Goal: Information Seeking & Learning: Find specific fact

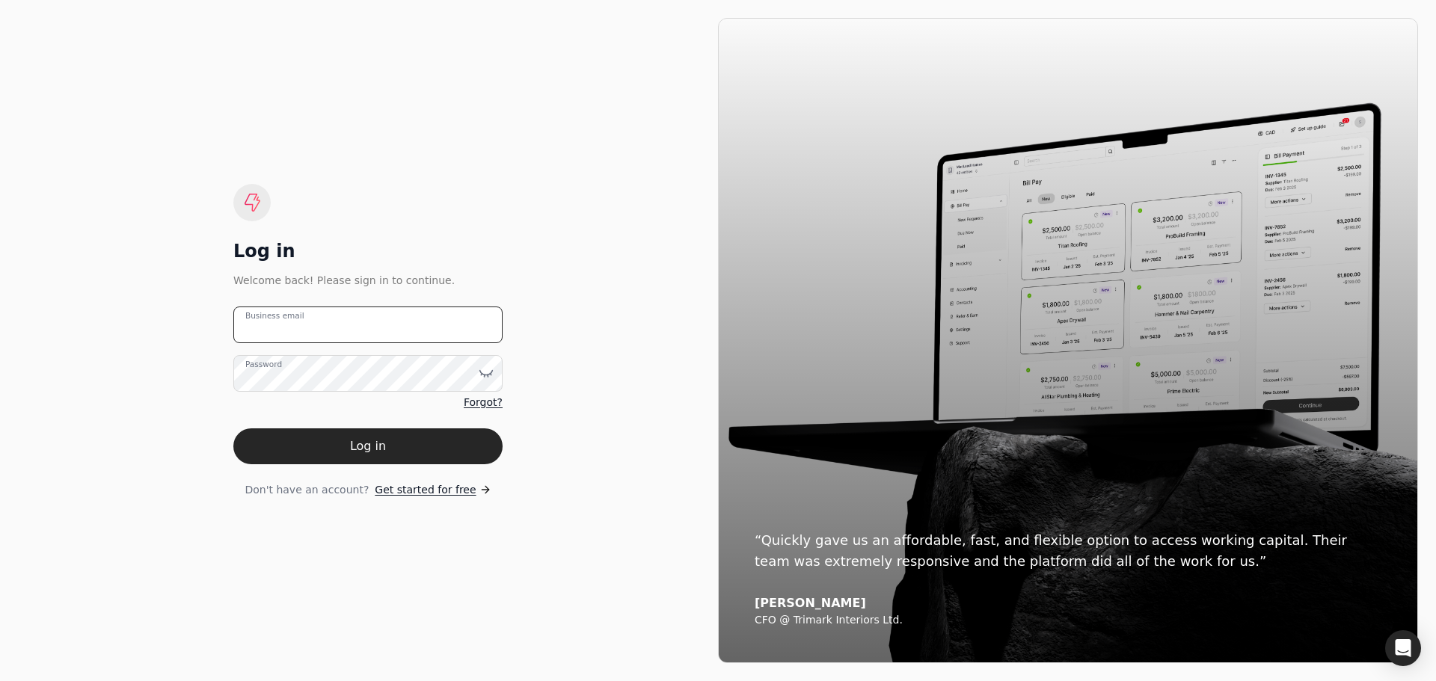
click at [314, 330] on email "Business email" at bounding box center [367, 325] width 269 height 37
type email "[EMAIL_ADDRESS][DOMAIN_NAME]"
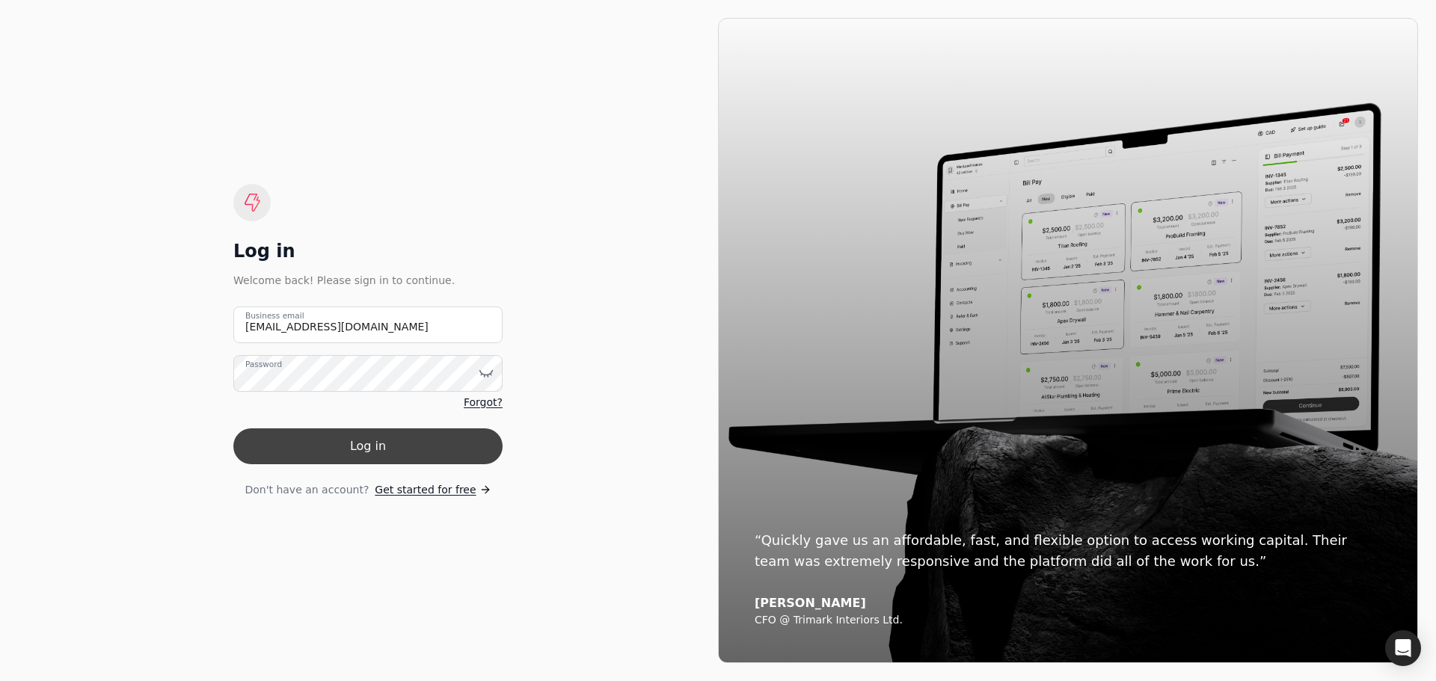
click at [352, 429] on button "Log in" at bounding box center [367, 447] width 269 height 36
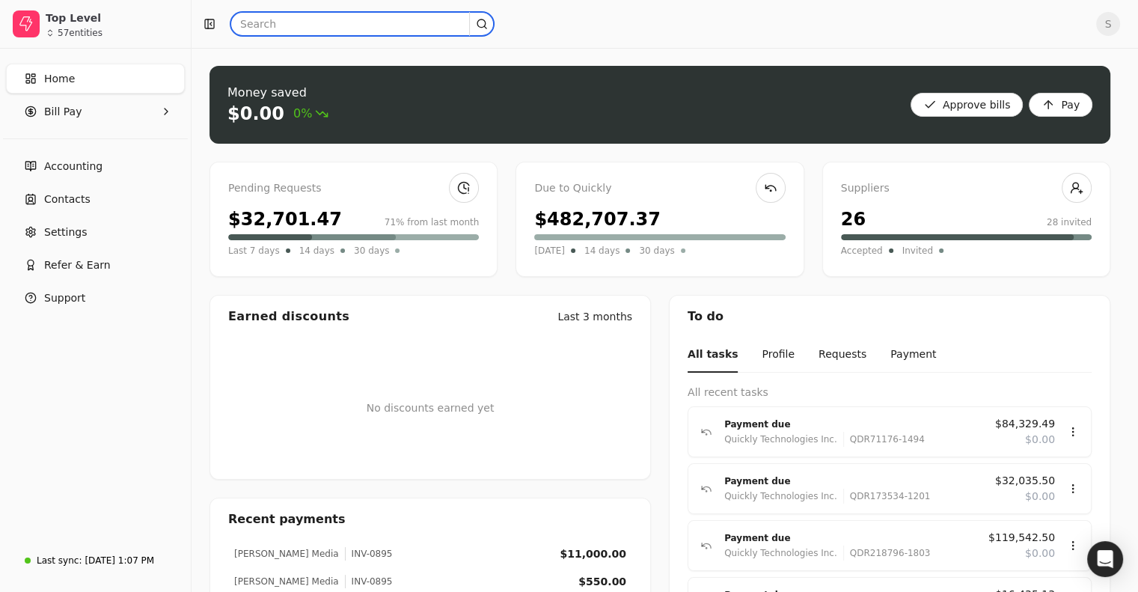
click at [299, 32] on input "text" at bounding box center [361, 24] width 263 height 24
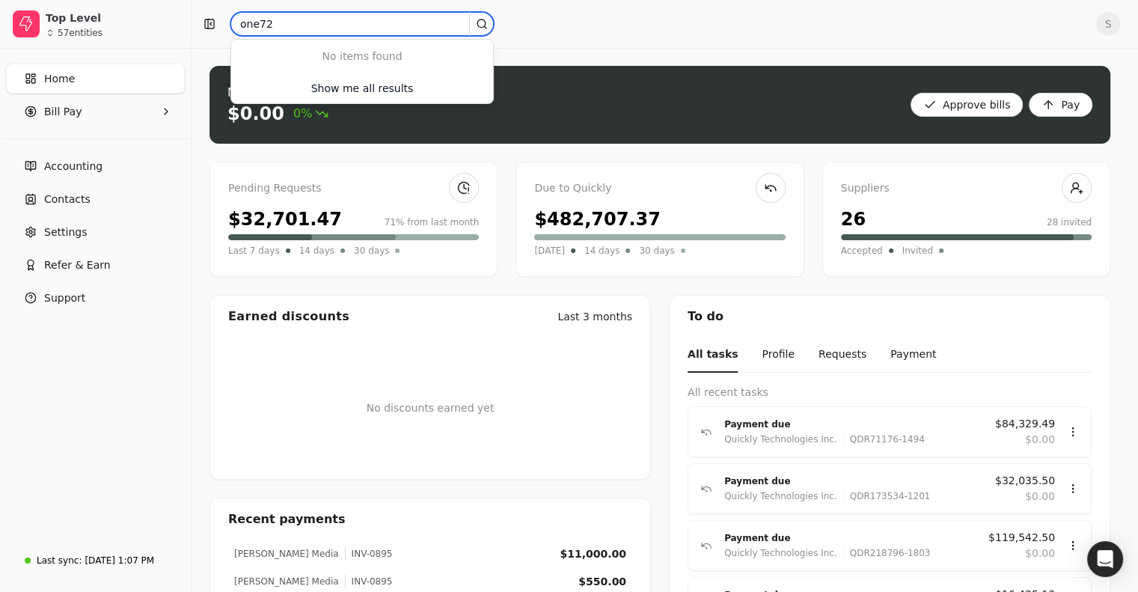
type input "one72"
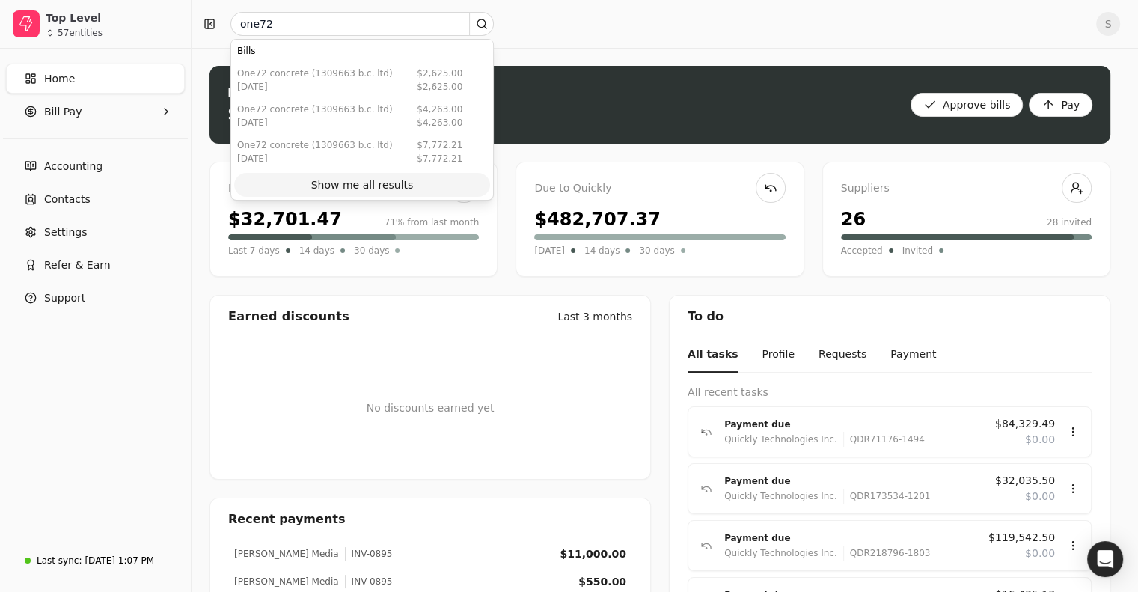
click at [343, 192] on div "Show me all results" at bounding box center [362, 185] width 102 height 16
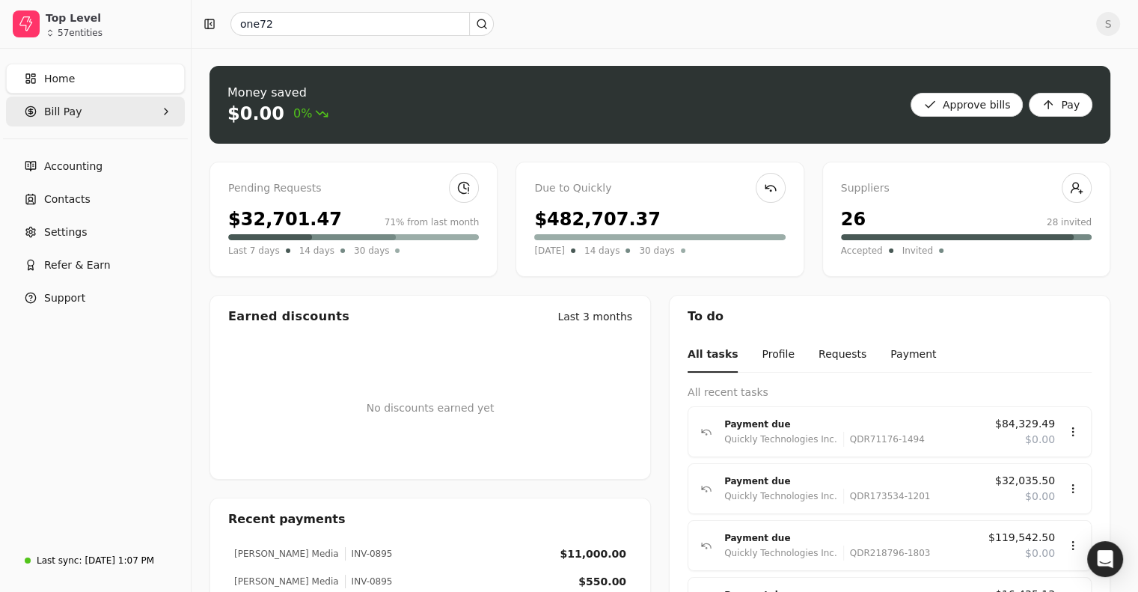
click at [63, 116] on span "Bill Pay" at bounding box center [62, 112] width 37 height 16
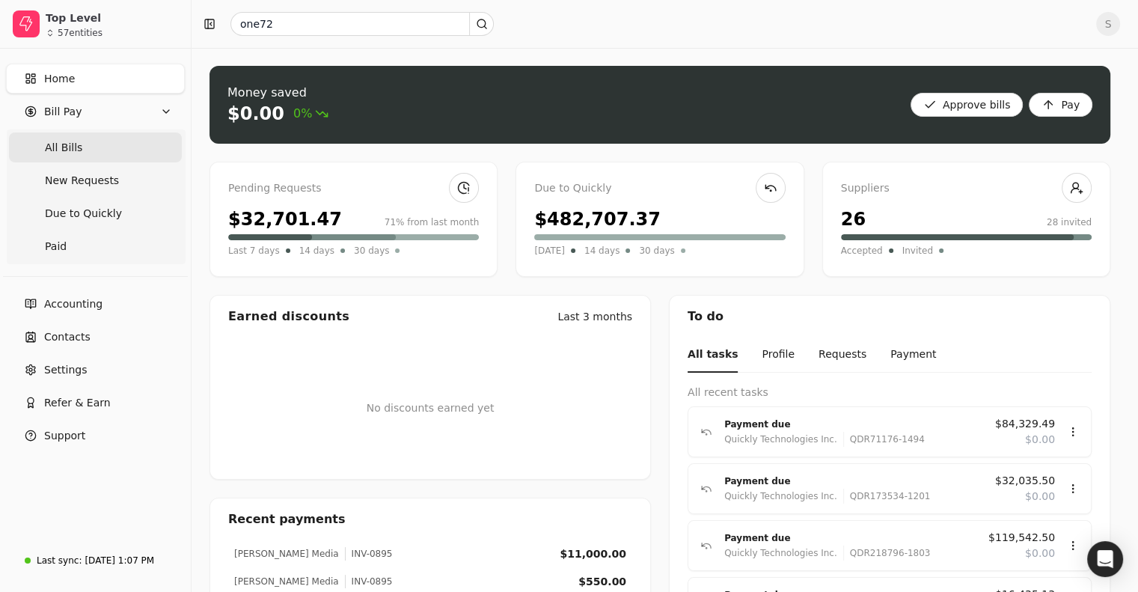
click at [84, 144] on Bills "All Bills" at bounding box center [95, 147] width 173 height 30
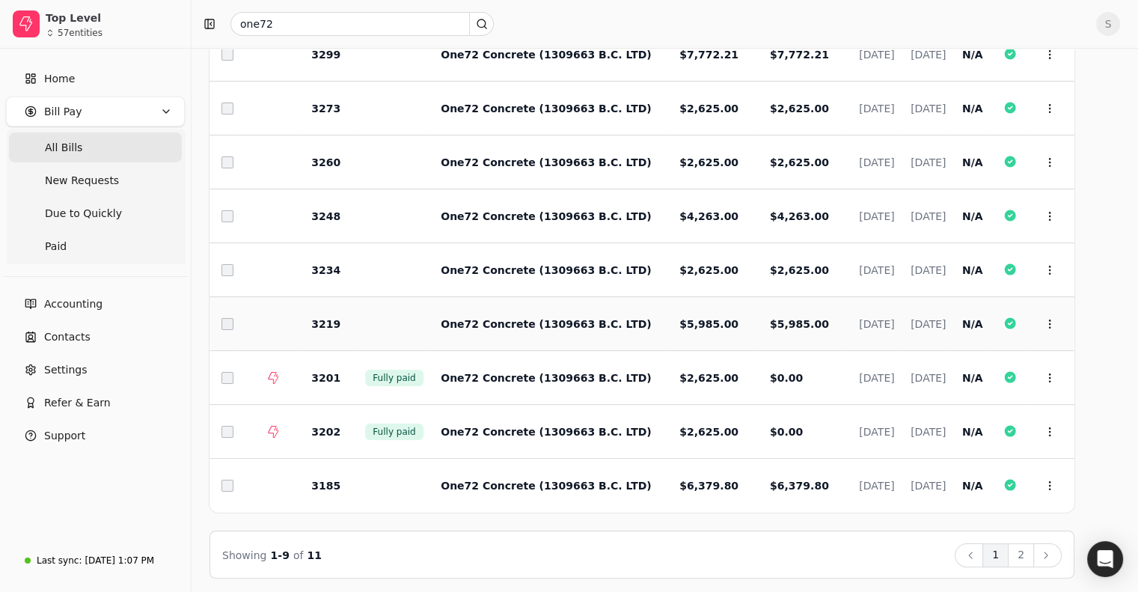
scroll to position [167, 0]
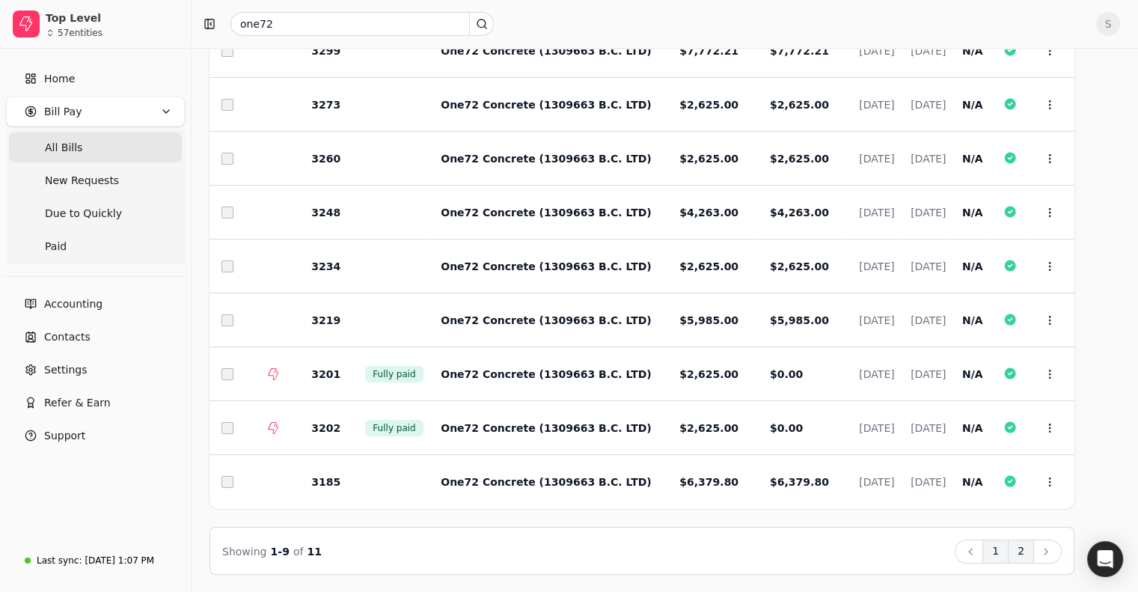
click at [1034, 553] on button "2" at bounding box center [1021, 551] width 26 height 24
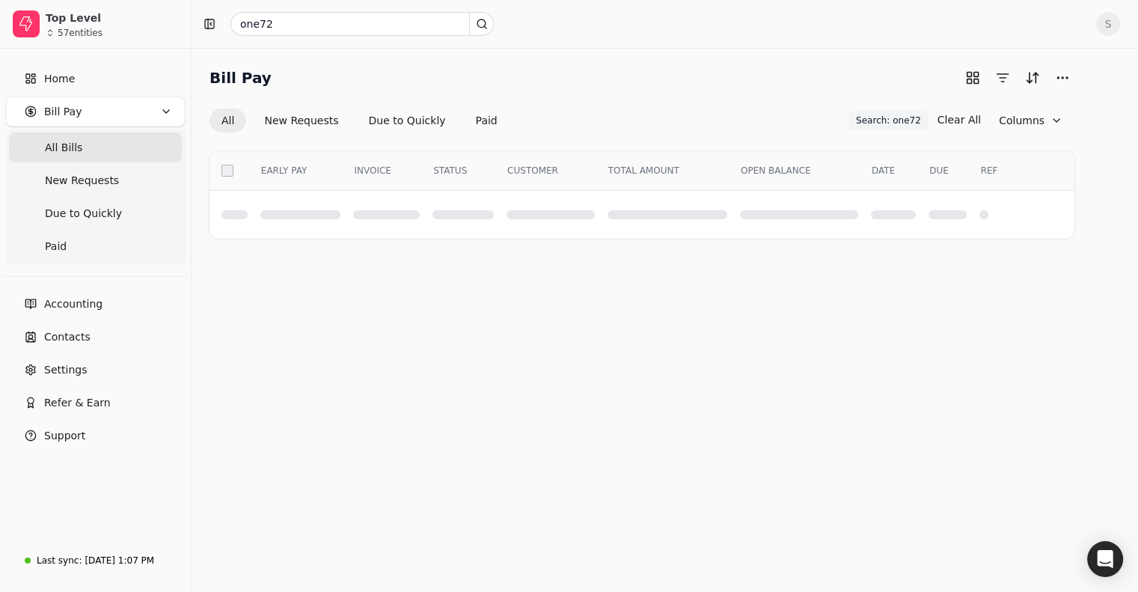
scroll to position [0, 0]
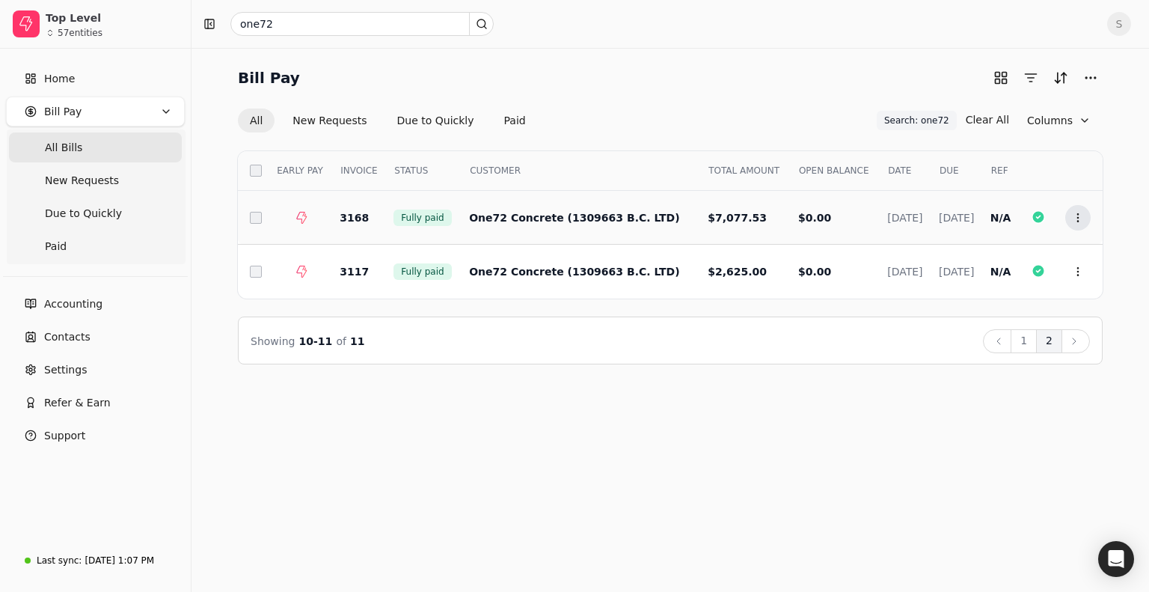
click at [1073, 224] on button "Context Menu Button" at bounding box center [1077, 217] width 25 height 25
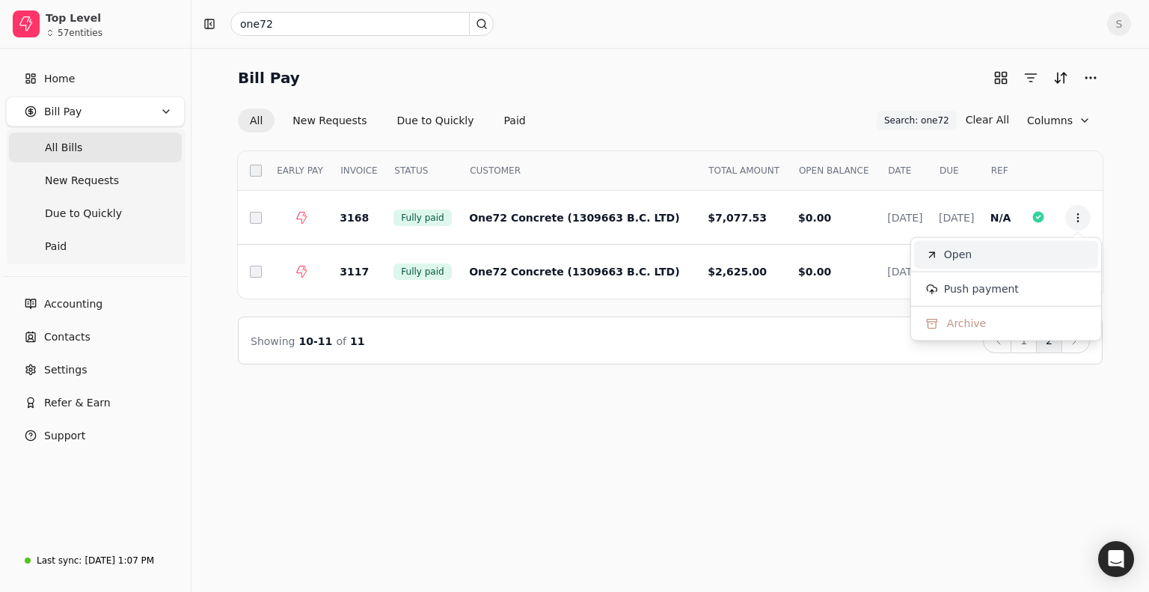
click at [952, 261] on span "Open" at bounding box center [958, 255] width 28 height 16
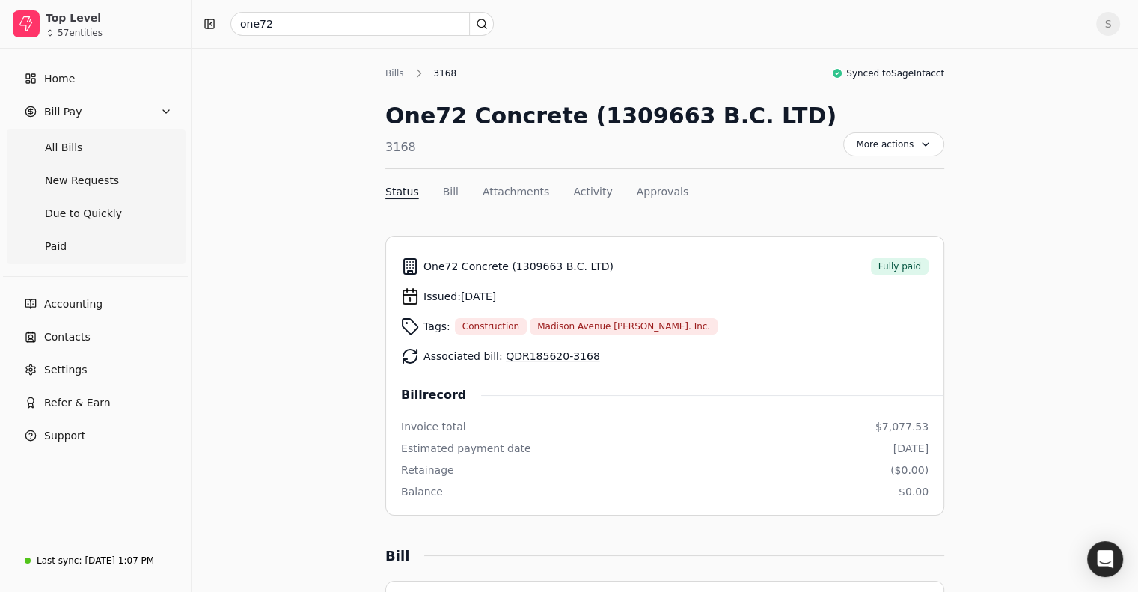
click at [545, 358] on link "QDR185620-3168" at bounding box center [553, 356] width 94 height 12
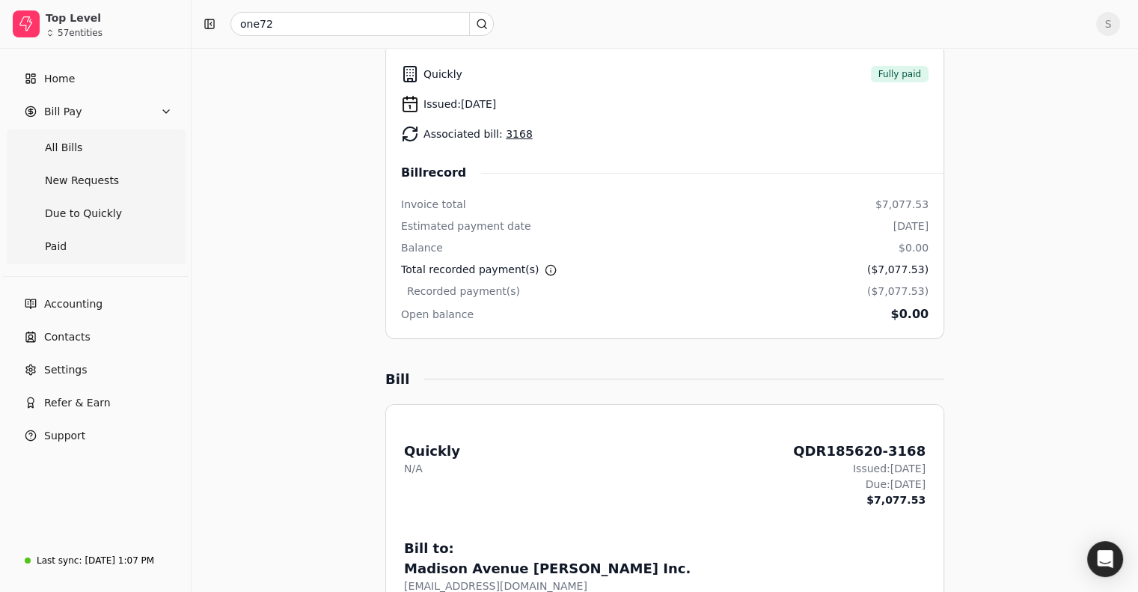
scroll to position [224, 0]
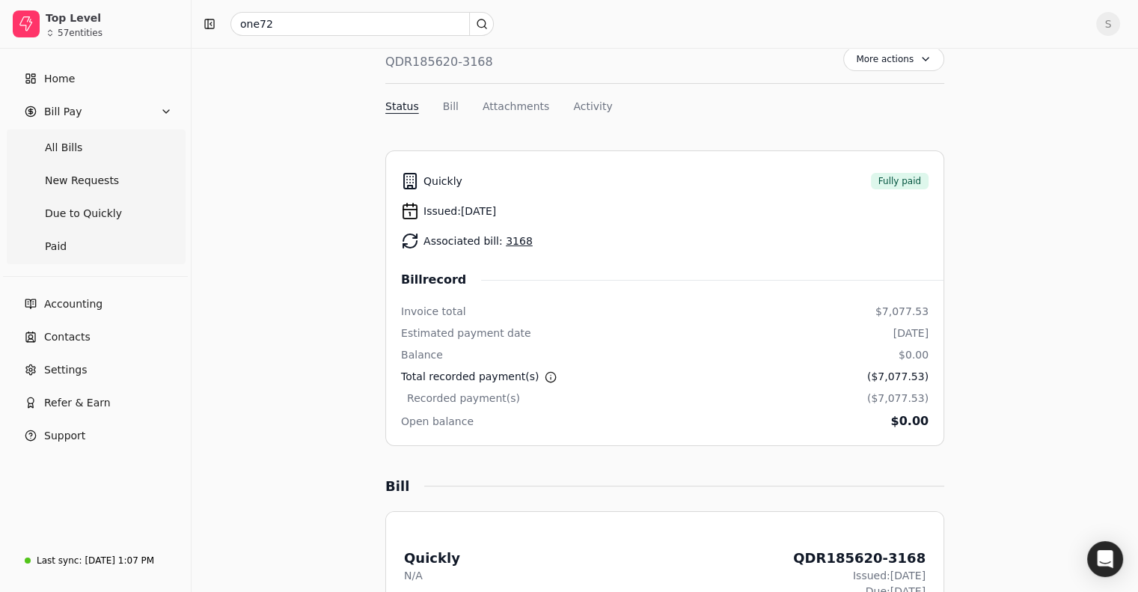
scroll to position [0, 0]
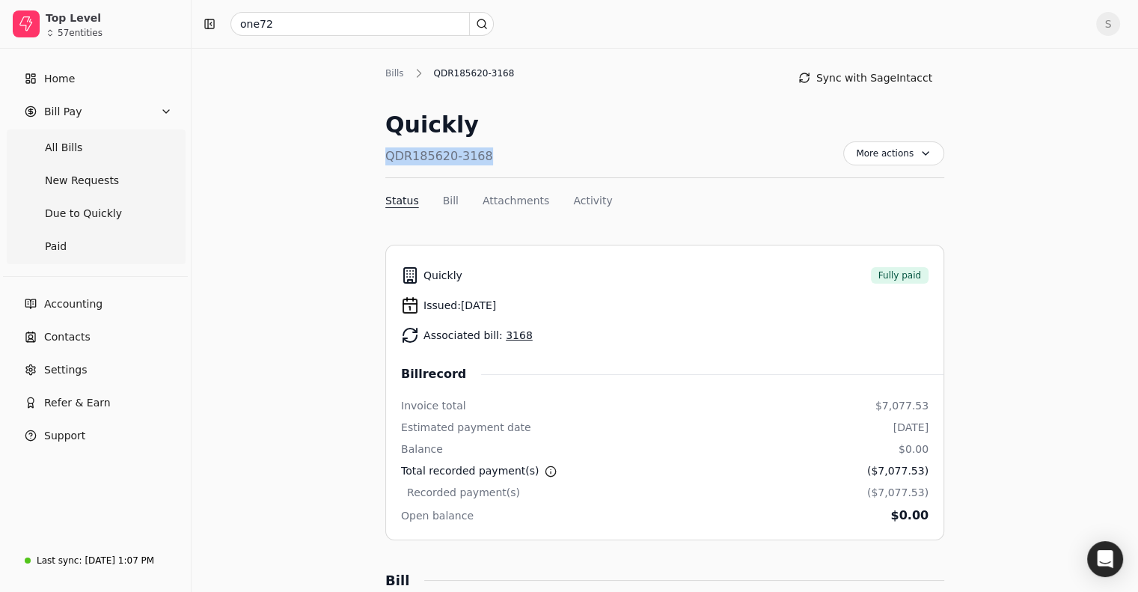
drag, startPoint x: 485, startPoint y: 158, endPoint x: 386, endPoint y: 158, distance: 99.5
click at [386, 158] on div "Quickly QDR185620-3168 More actions Context Menu Button" at bounding box center [664, 143] width 559 height 70
copy div "QDR185620-3168"
click at [89, 76] on link "Home" at bounding box center [95, 79] width 179 height 30
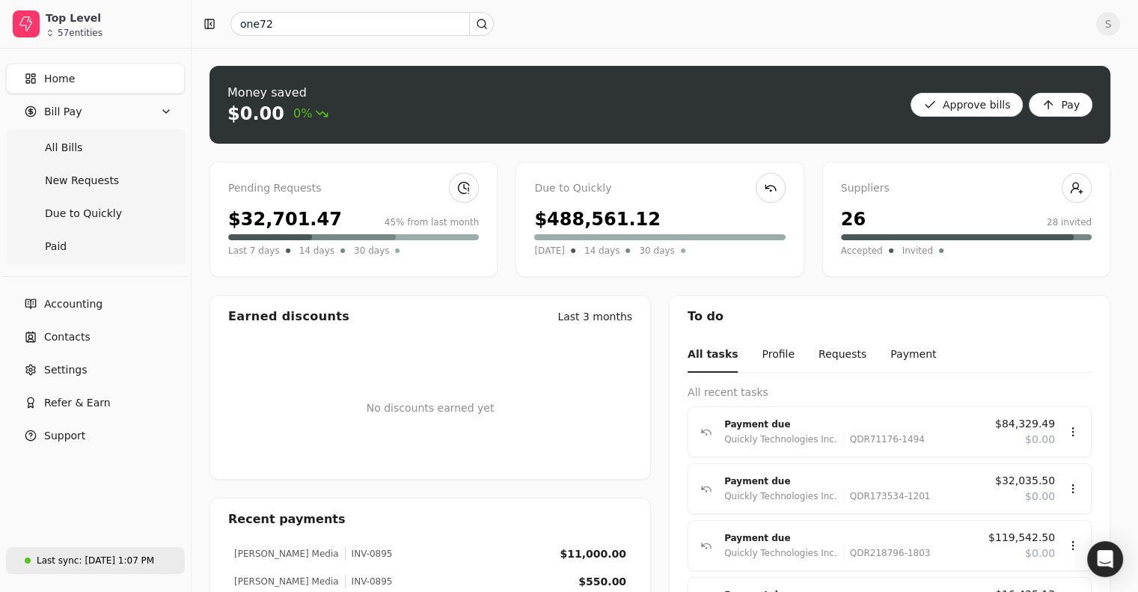
click at [73, 562] on div "Last sync:" at bounding box center [59, 560] width 45 height 13
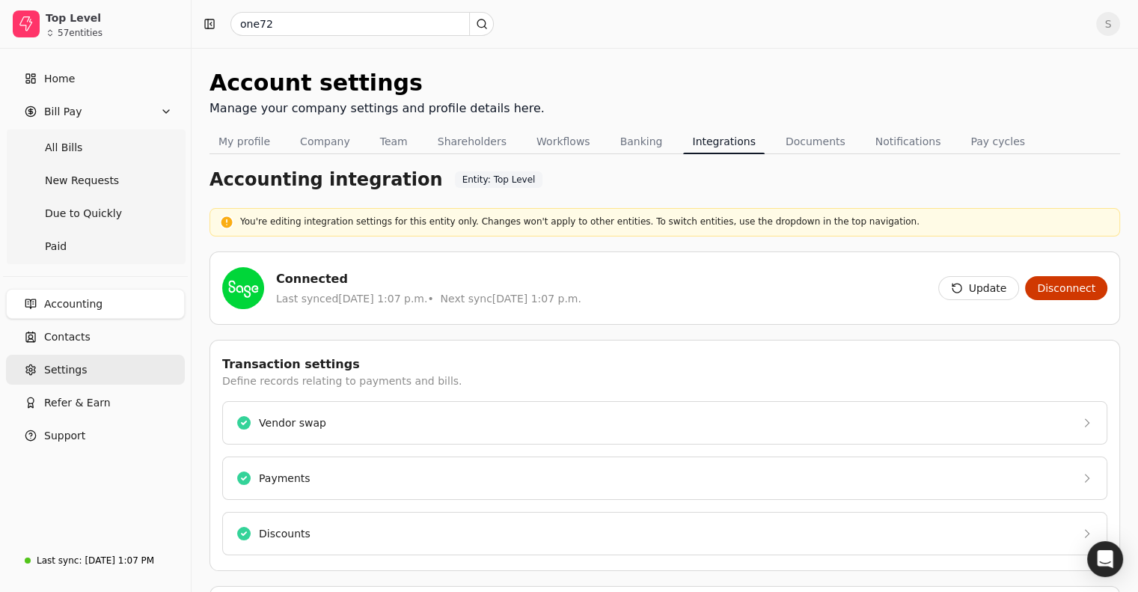
click at [78, 370] on span "Settings" at bounding box center [65, 370] width 43 height 16
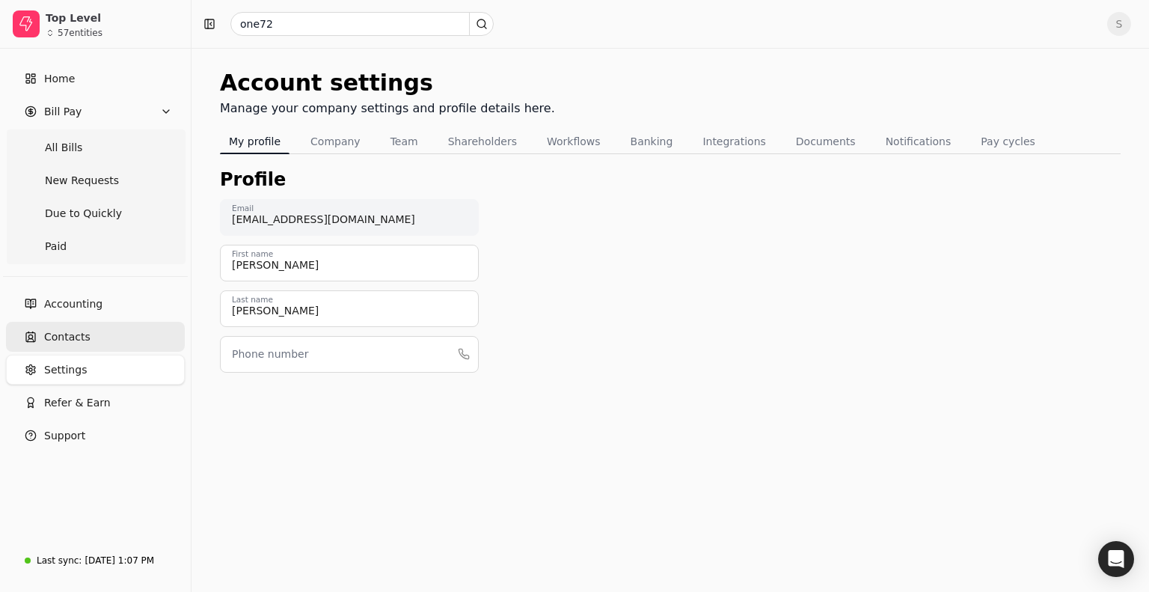
click at [78, 339] on span "Contacts" at bounding box center [67, 337] width 46 height 16
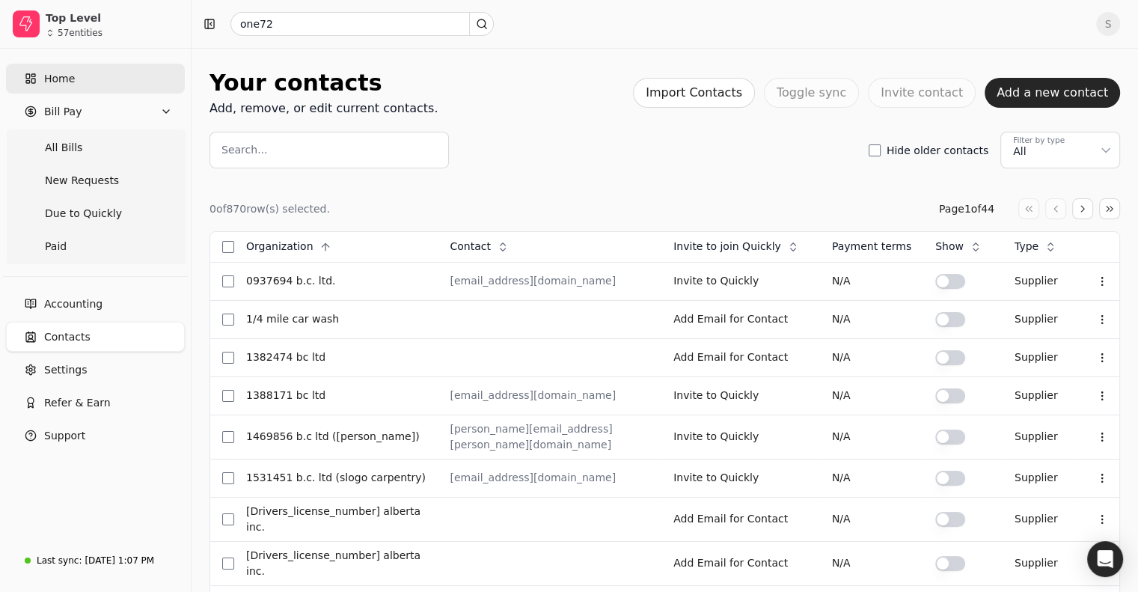
click at [96, 85] on link "Home" at bounding box center [95, 79] width 179 height 30
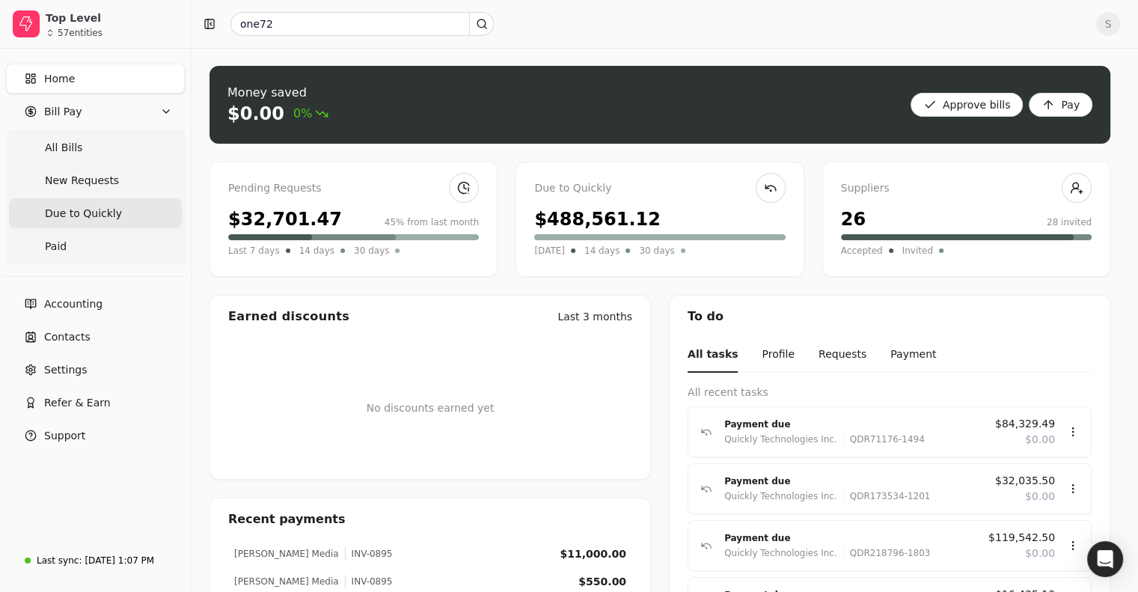
click at [79, 213] on span "Due to Quickly" at bounding box center [83, 214] width 77 height 16
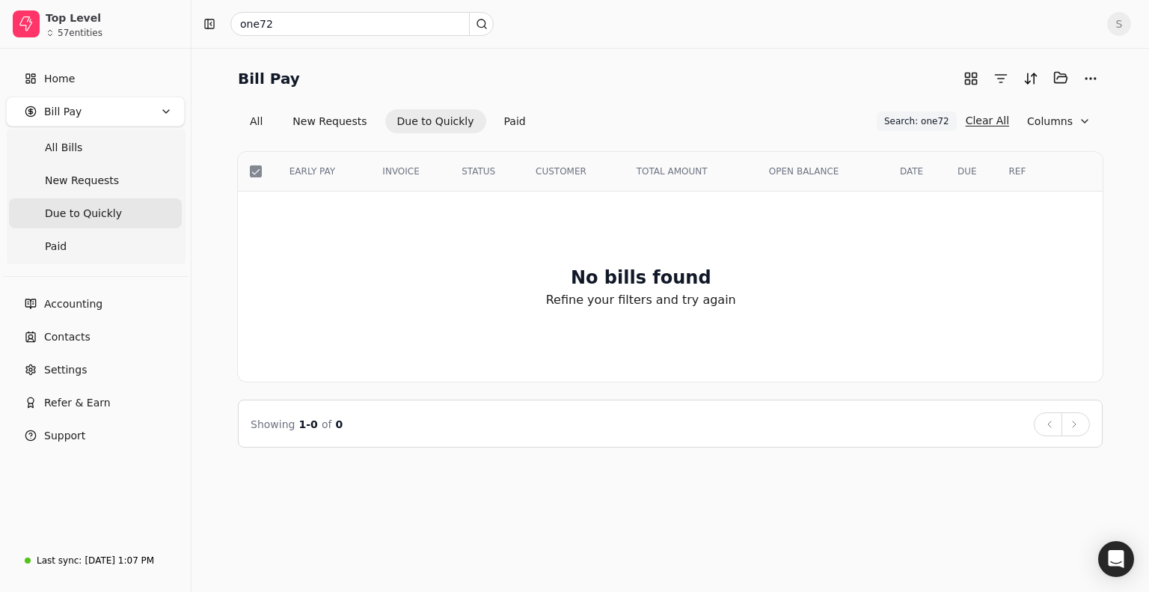
click at [985, 119] on button "Clear All" at bounding box center [987, 120] width 43 height 24
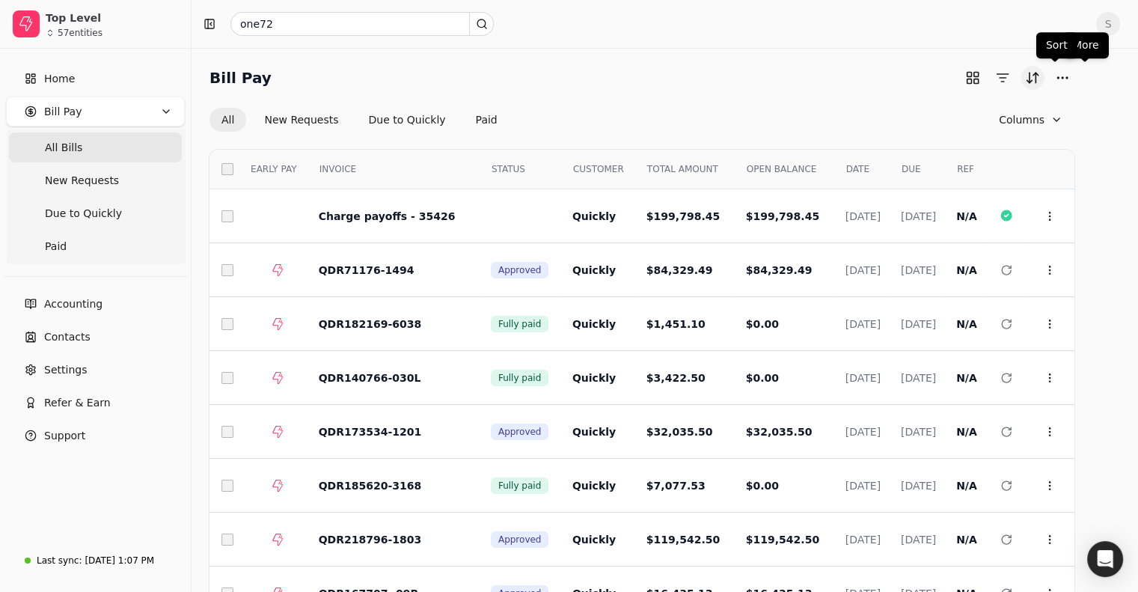
click at [1044, 77] on button "Sort" at bounding box center [1032, 78] width 24 height 24
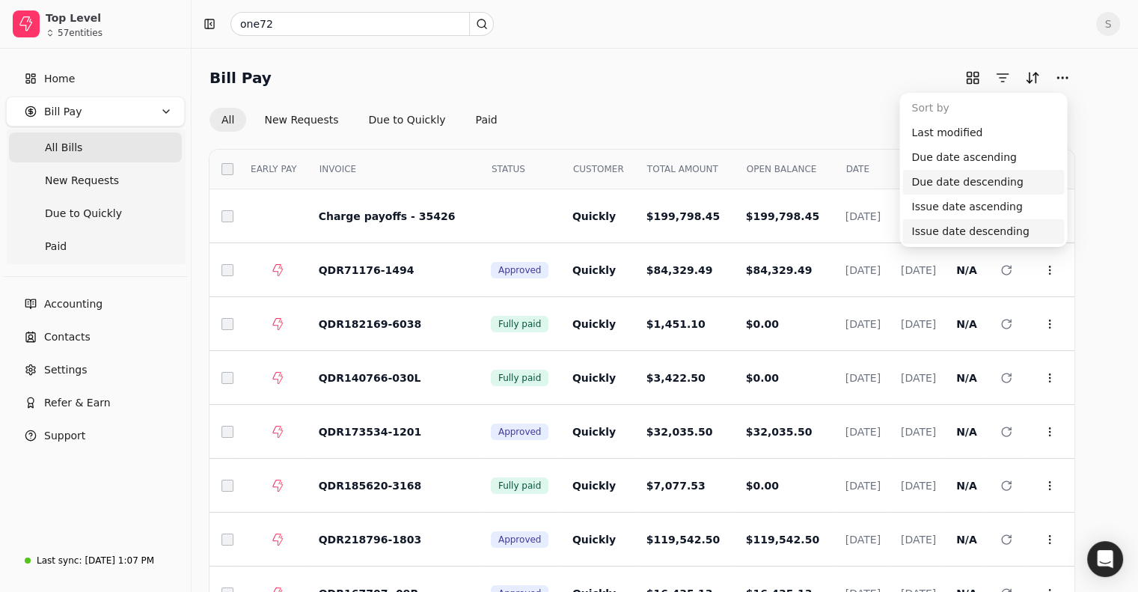
click at [966, 232] on div "Issue date descending" at bounding box center [983, 231] width 162 height 25
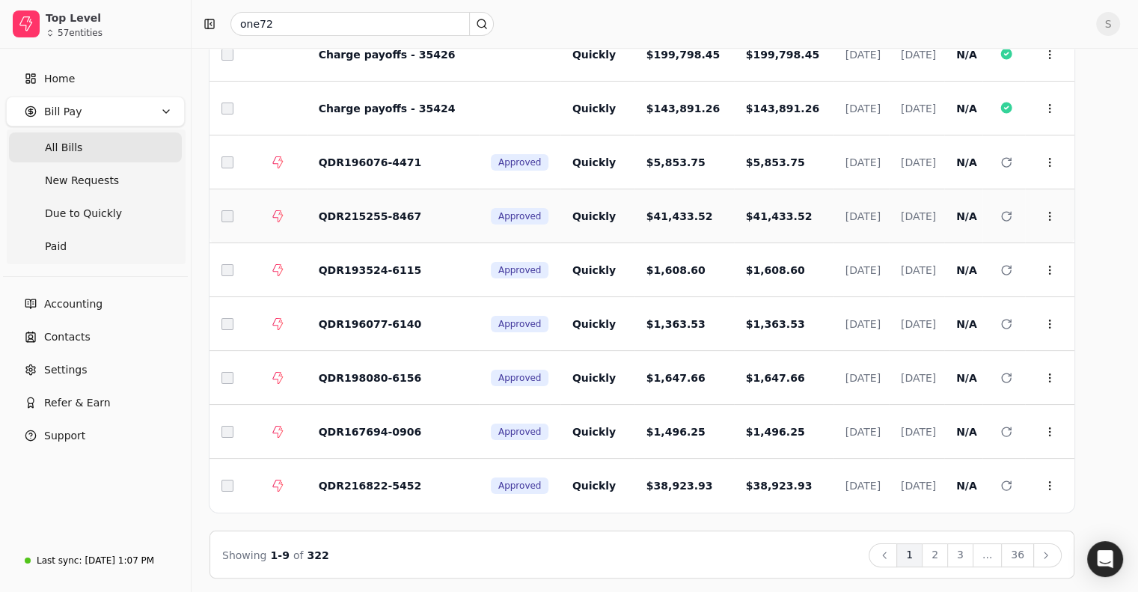
scroll to position [165, 0]
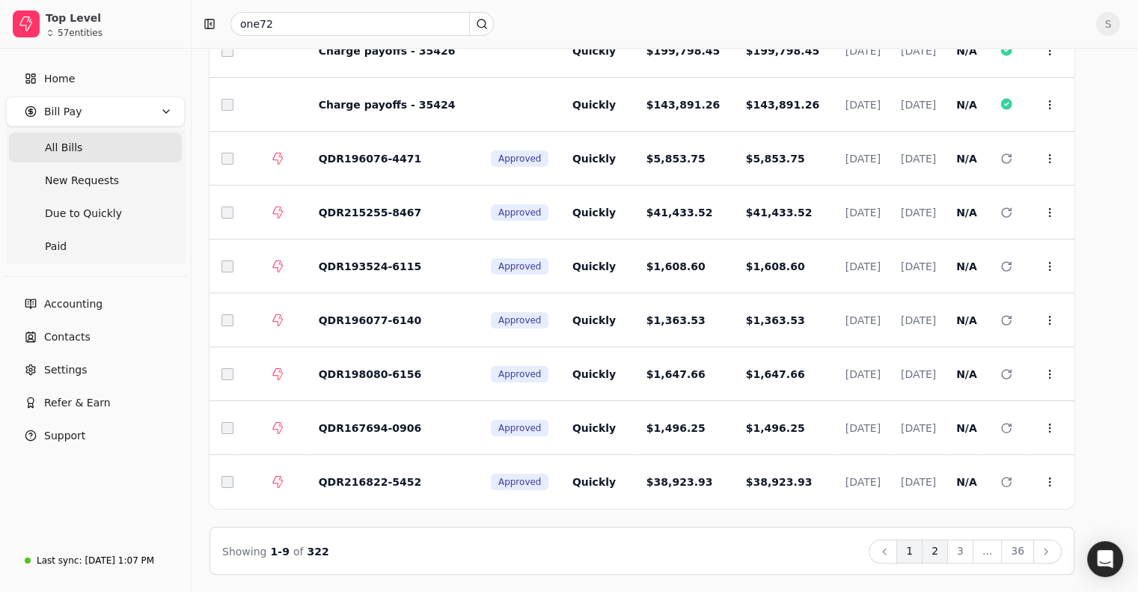
click at [948, 547] on button "2" at bounding box center [935, 551] width 26 height 24
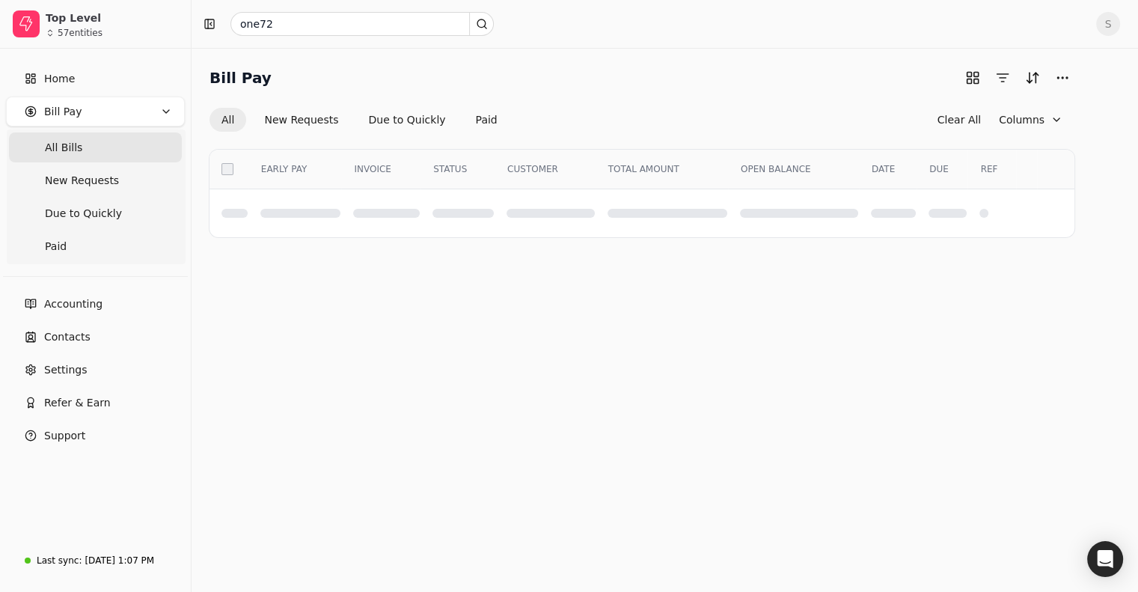
scroll to position [0, 0]
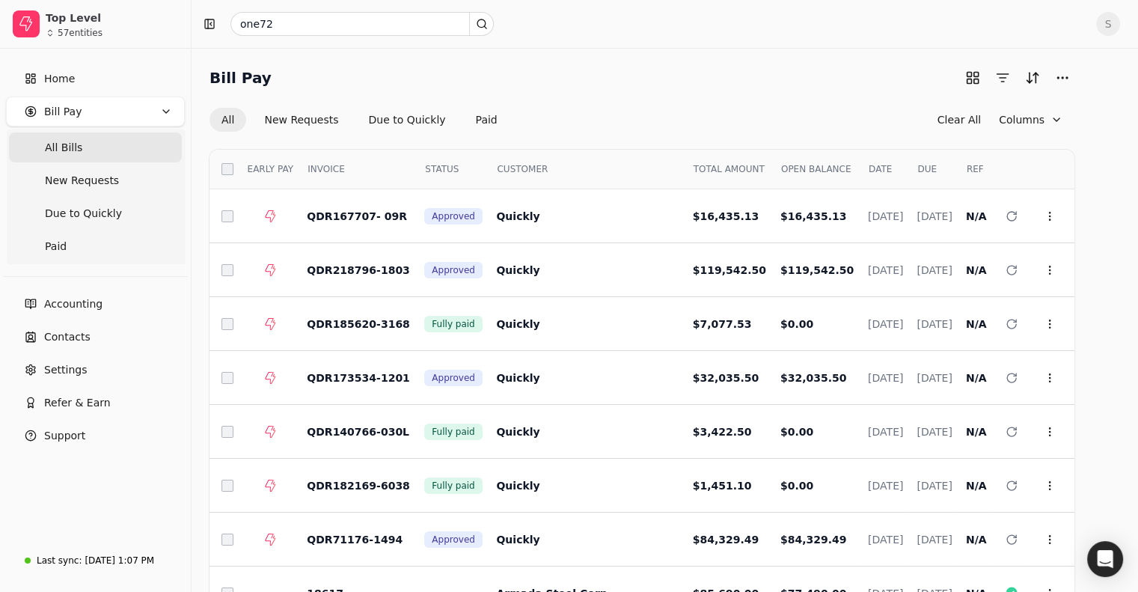
click at [868, 167] on span "DATE" at bounding box center [879, 168] width 23 height 13
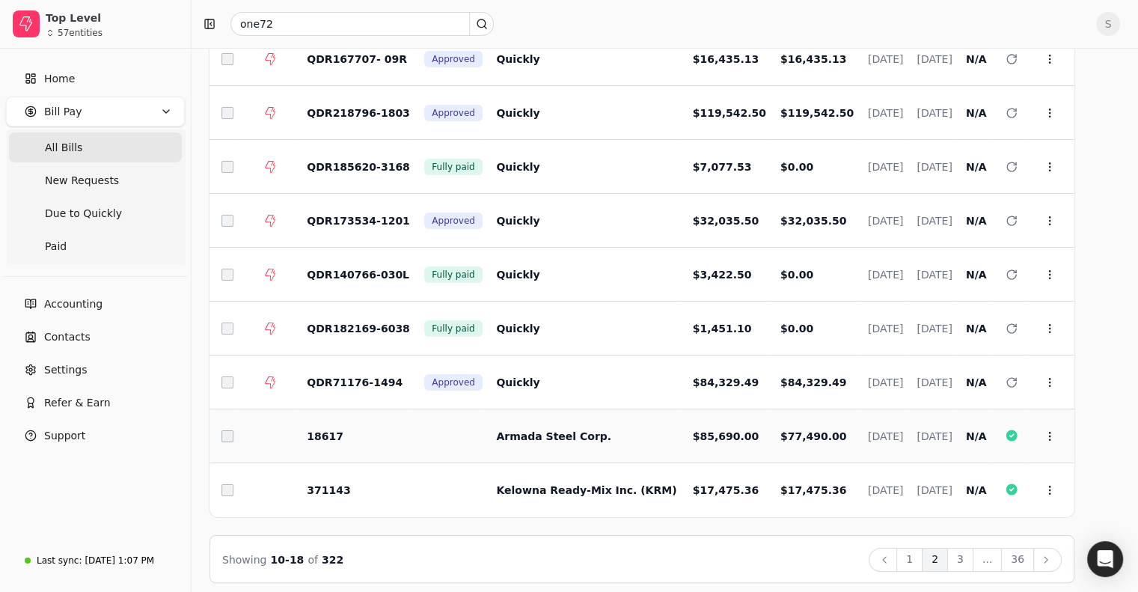
scroll to position [165, 0]
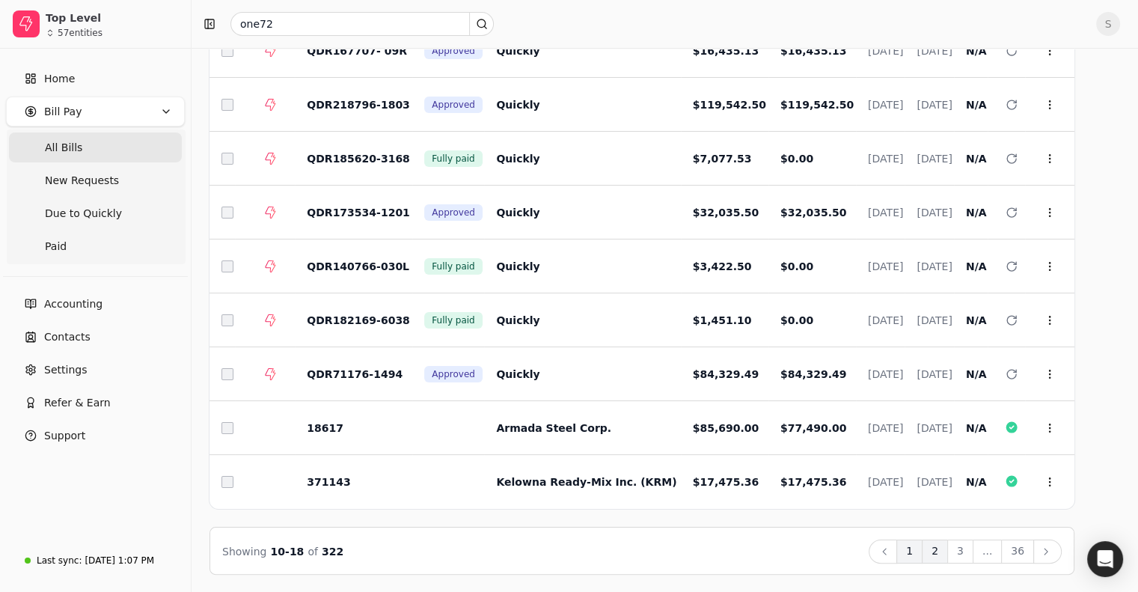
click at [922, 554] on button "1" at bounding box center [909, 551] width 26 height 24
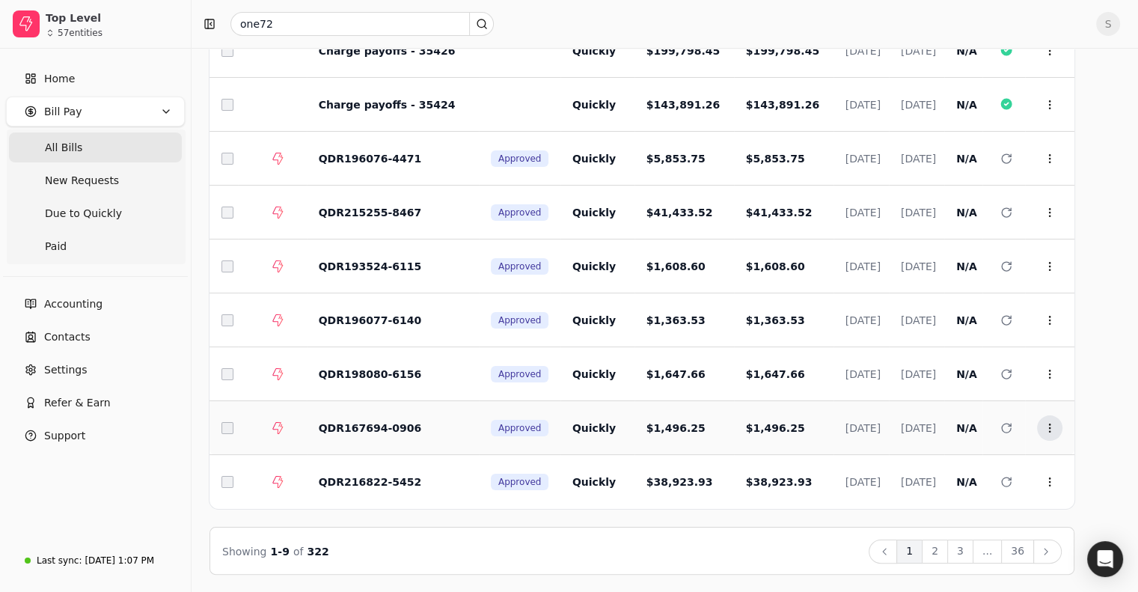
click at [1062, 433] on button "Context Menu Button" at bounding box center [1049, 427] width 25 height 25
click at [990, 451] on li "Open" at bounding box center [1001, 464] width 184 height 28
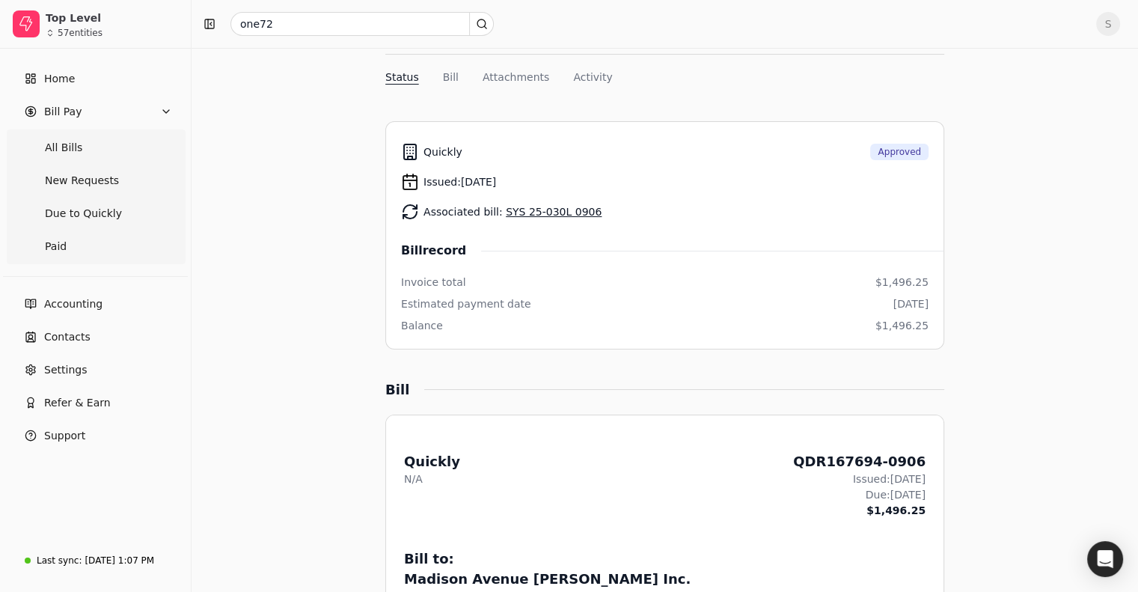
scroll to position [150, 0]
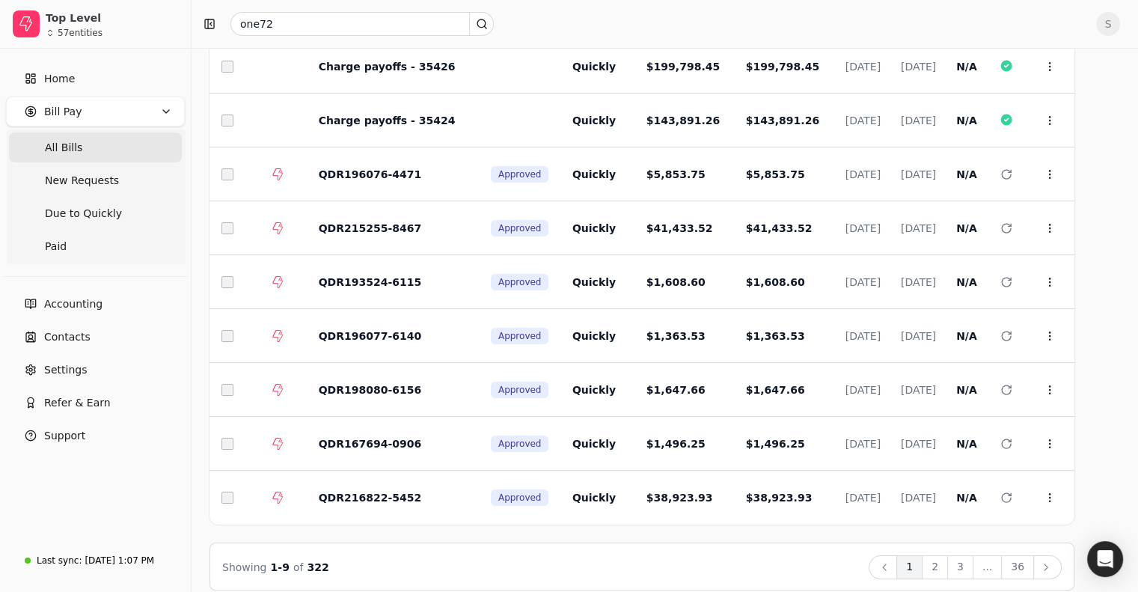
scroll to position [165, 0]
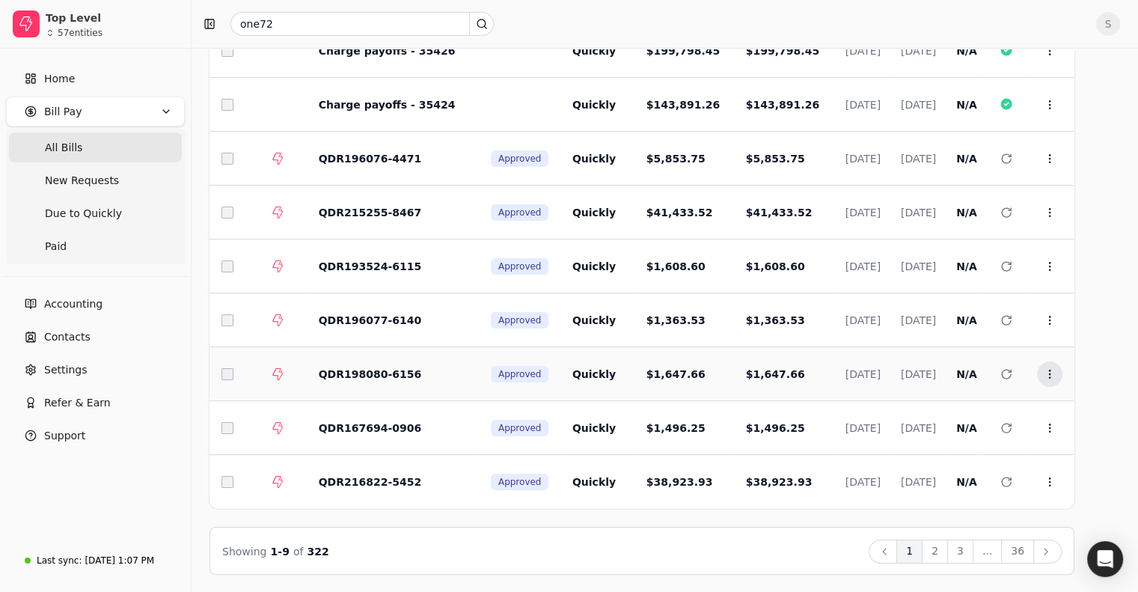
click at [1062, 372] on button "Context Menu Button" at bounding box center [1049, 373] width 25 height 25
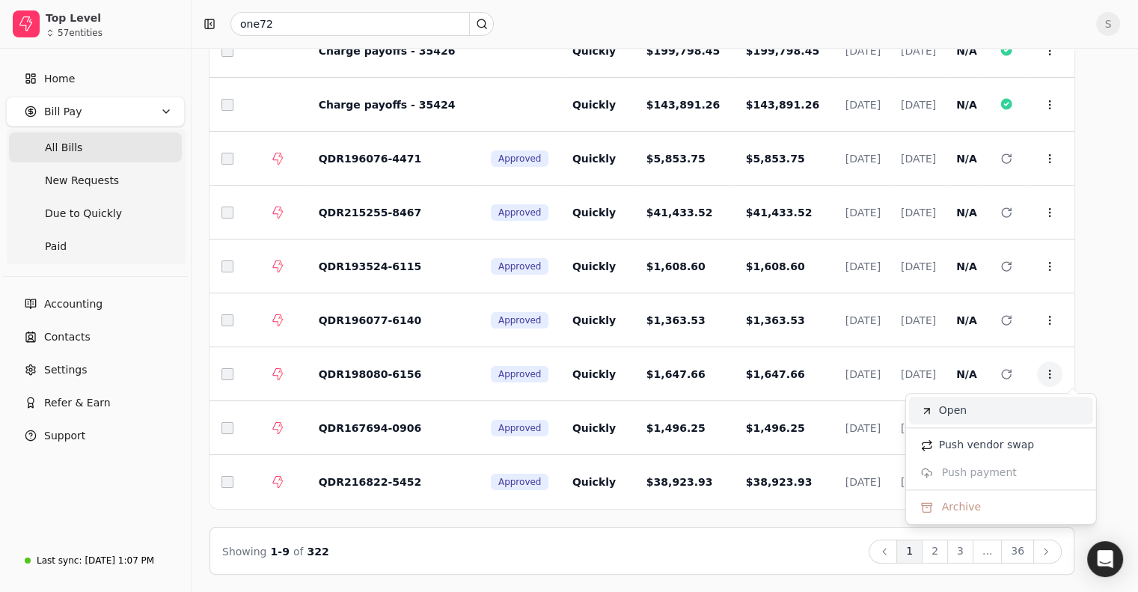
click at [986, 411] on li "Open" at bounding box center [1001, 410] width 184 height 28
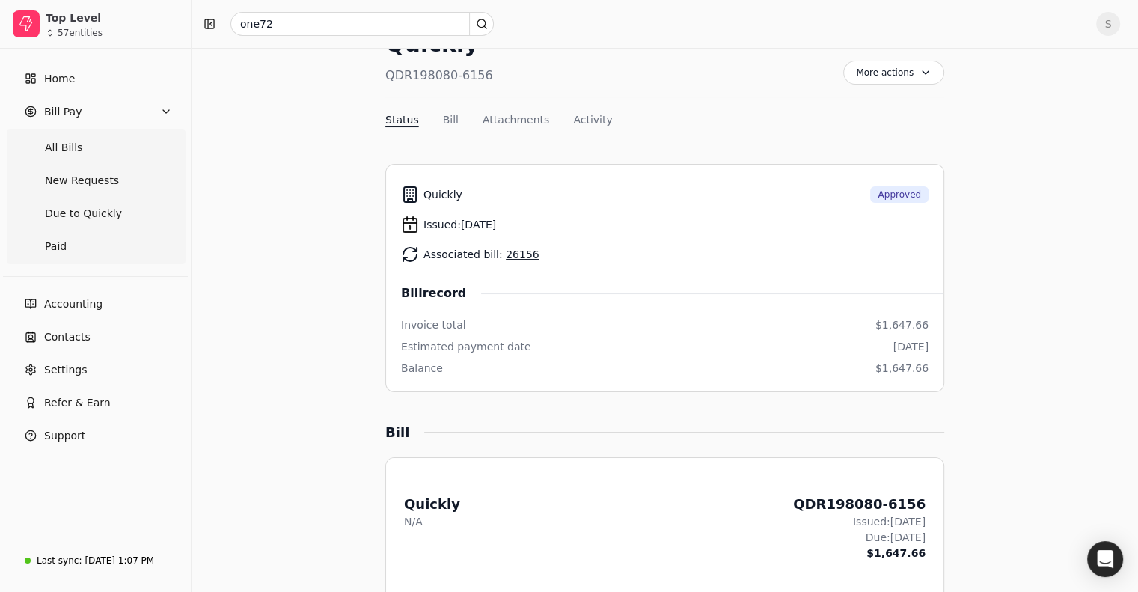
scroll to position [75, 0]
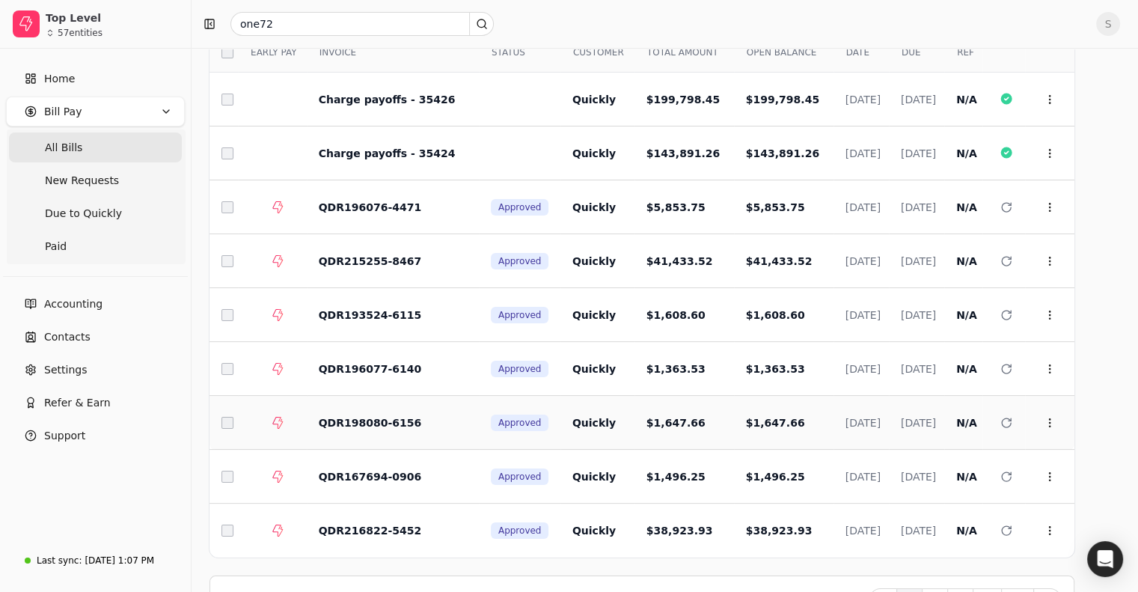
scroll to position [91, 0]
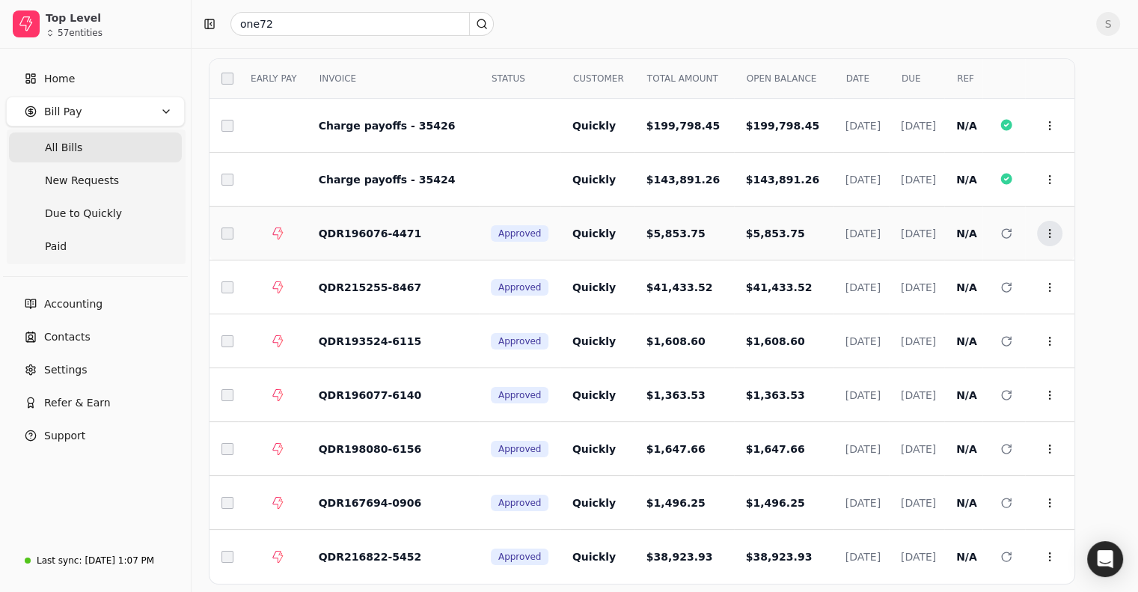
click at [1056, 237] on icon at bounding box center [1050, 233] width 12 height 12
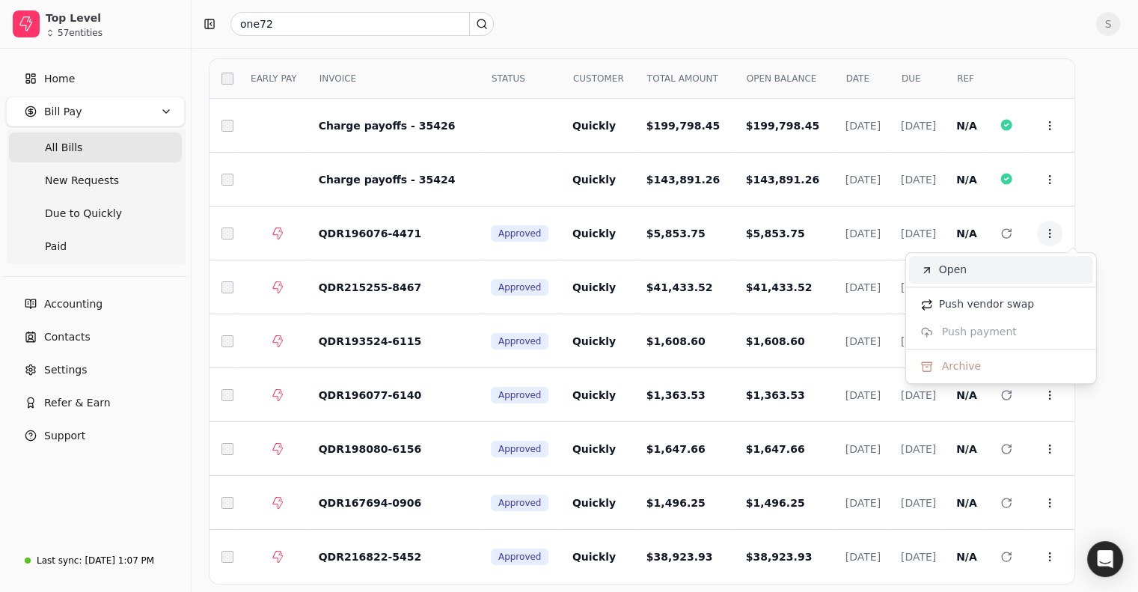
click at [961, 270] on span "Open" at bounding box center [953, 270] width 28 height 16
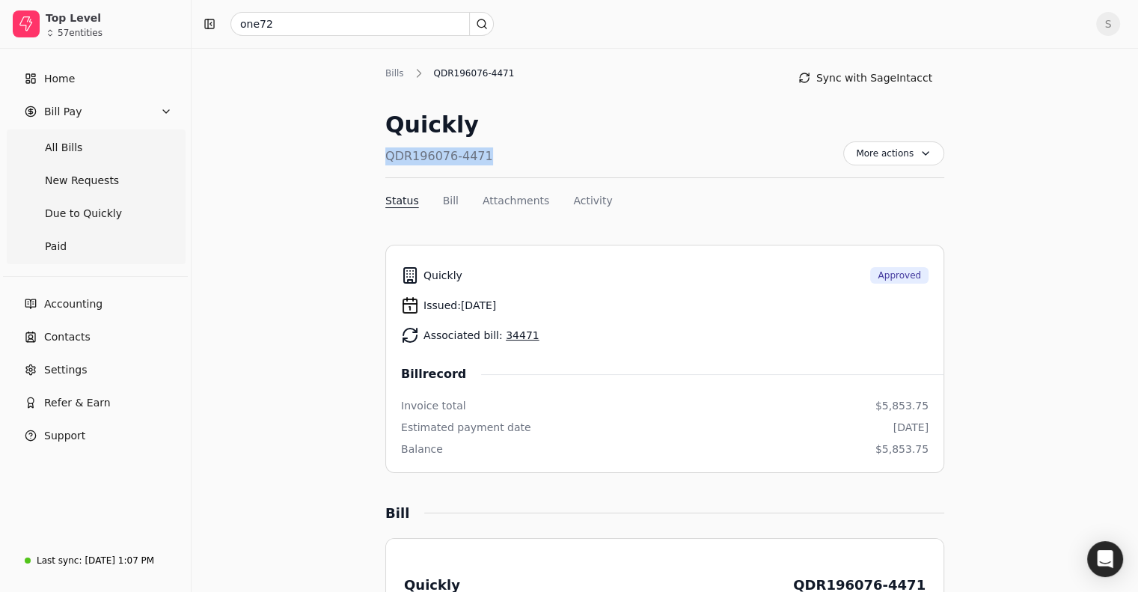
drag, startPoint x: 482, startPoint y: 159, endPoint x: 373, endPoint y: 159, distance: 109.2
copy div "QDR196076-4471"
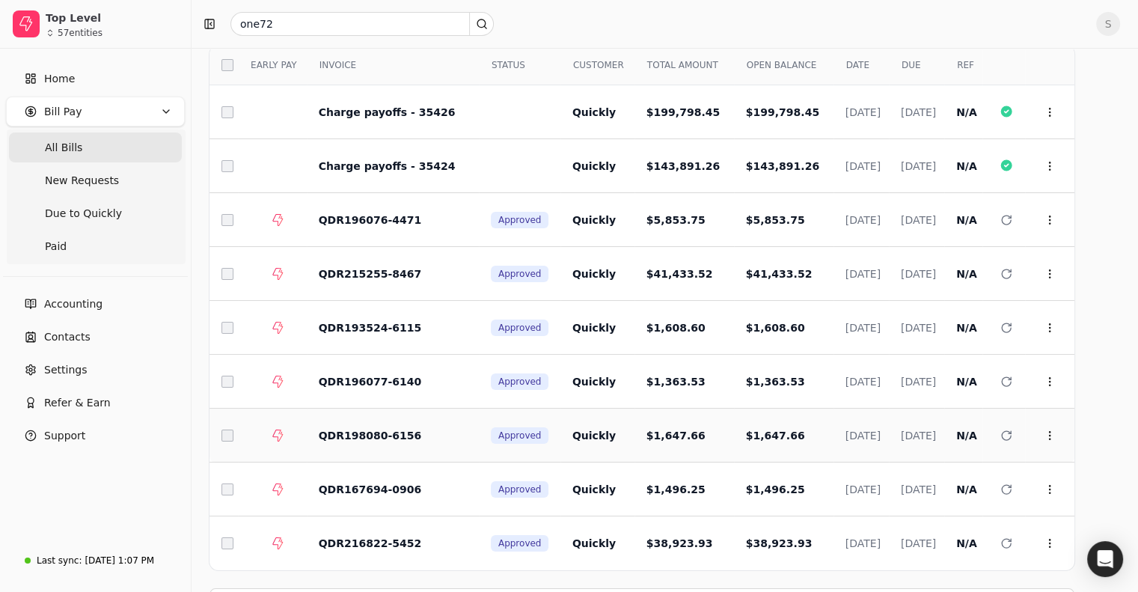
scroll to position [16, 0]
